Goal: Task Accomplishment & Management: Manage account settings

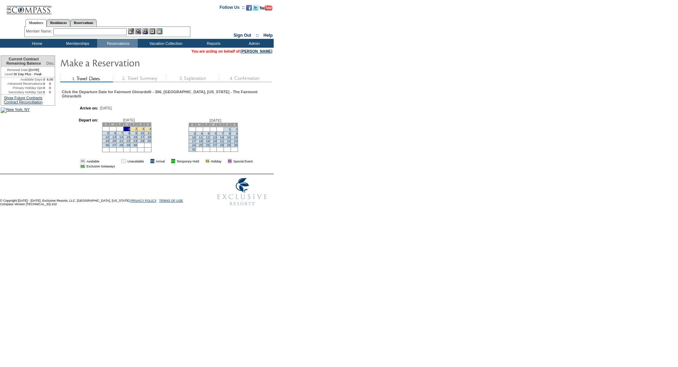
click at [151, 131] on td "4" at bounding box center [147, 128] width 7 height 5
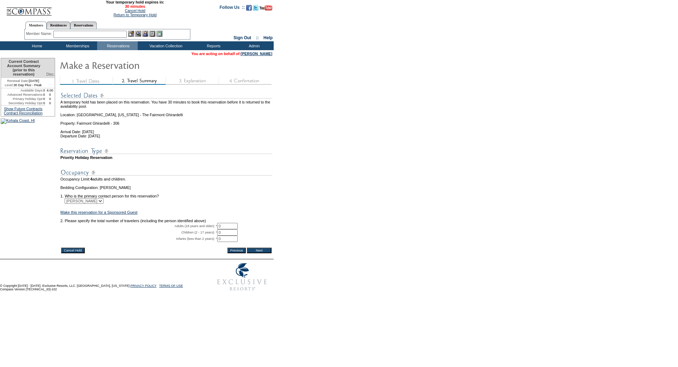
click at [68, 253] on input "Cancel Hold" at bounding box center [73, 251] width 24 height 6
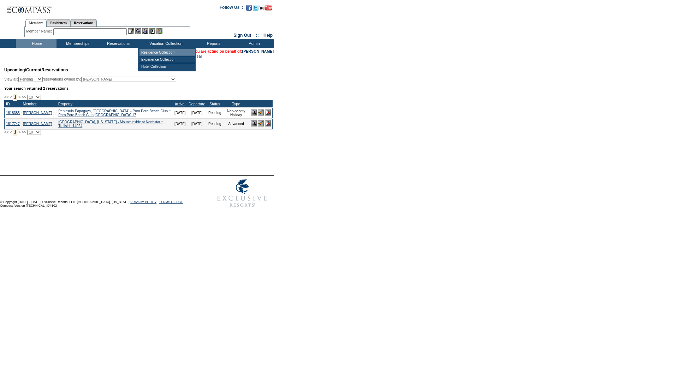
click at [159, 52] on td "Residence Collection" at bounding box center [166, 52] width 55 height 7
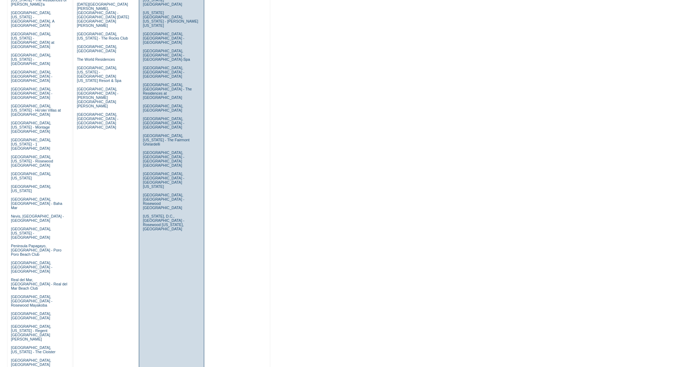
scroll to position [188, 0]
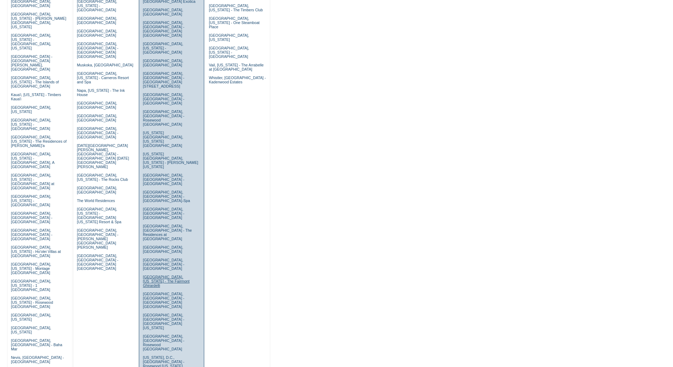
click at [152, 275] on link "San Francisco, California - The Fairmont Ghirardelli" at bounding box center [166, 281] width 47 height 13
